Goal: Task Accomplishment & Management: Manage account settings

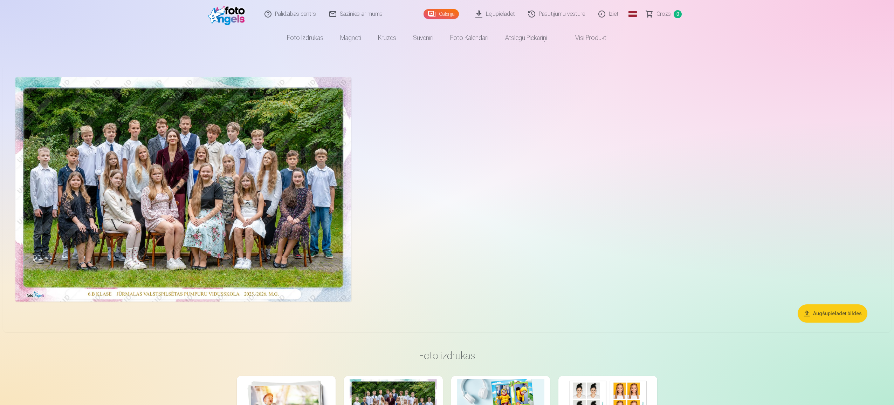
click at [614, 15] on link "Iziet" at bounding box center [609, 14] width 34 height 28
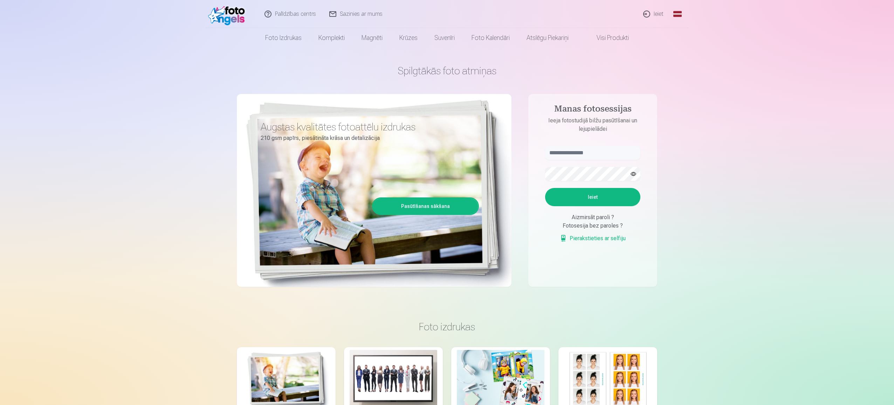
click at [661, 12] on link "Ieiet" at bounding box center [654, 14] width 34 height 28
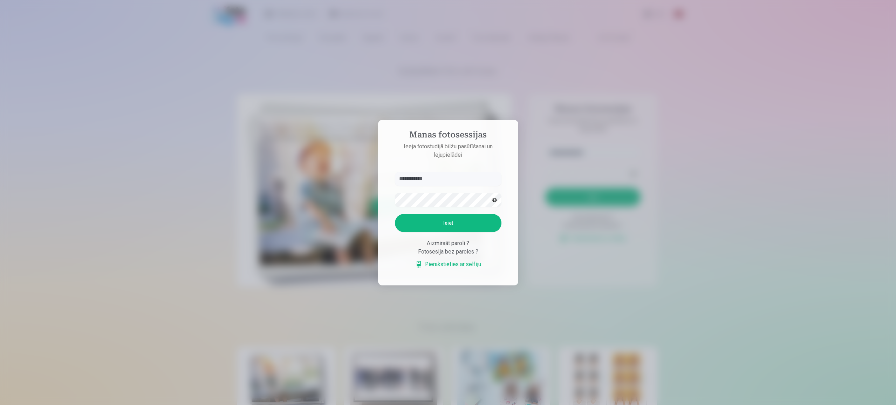
type input "**********"
click at [455, 221] on button "Ieiet" at bounding box center [448, 223] width 107 height 18
